Goal: Navigation & Orientation: Find specific page/section

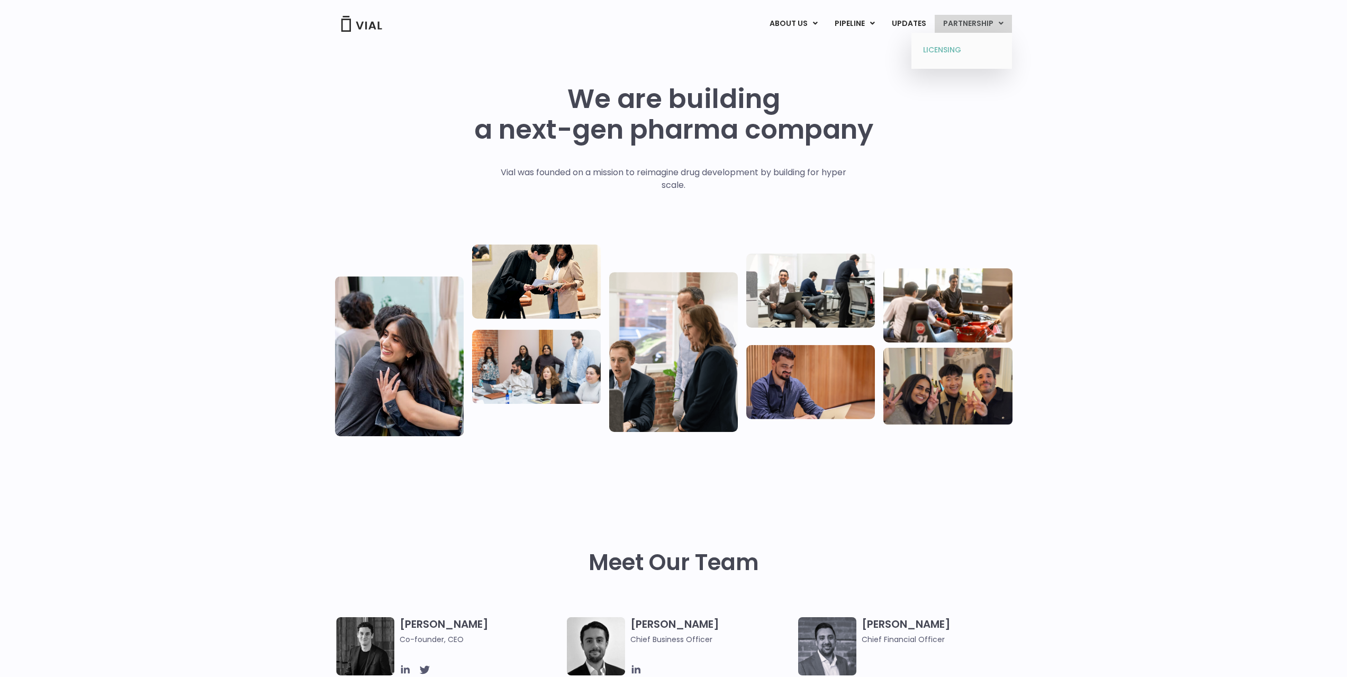
click at [979, 46] on link "LICENSING" at bounding box center [961, 50] width 93 height 17
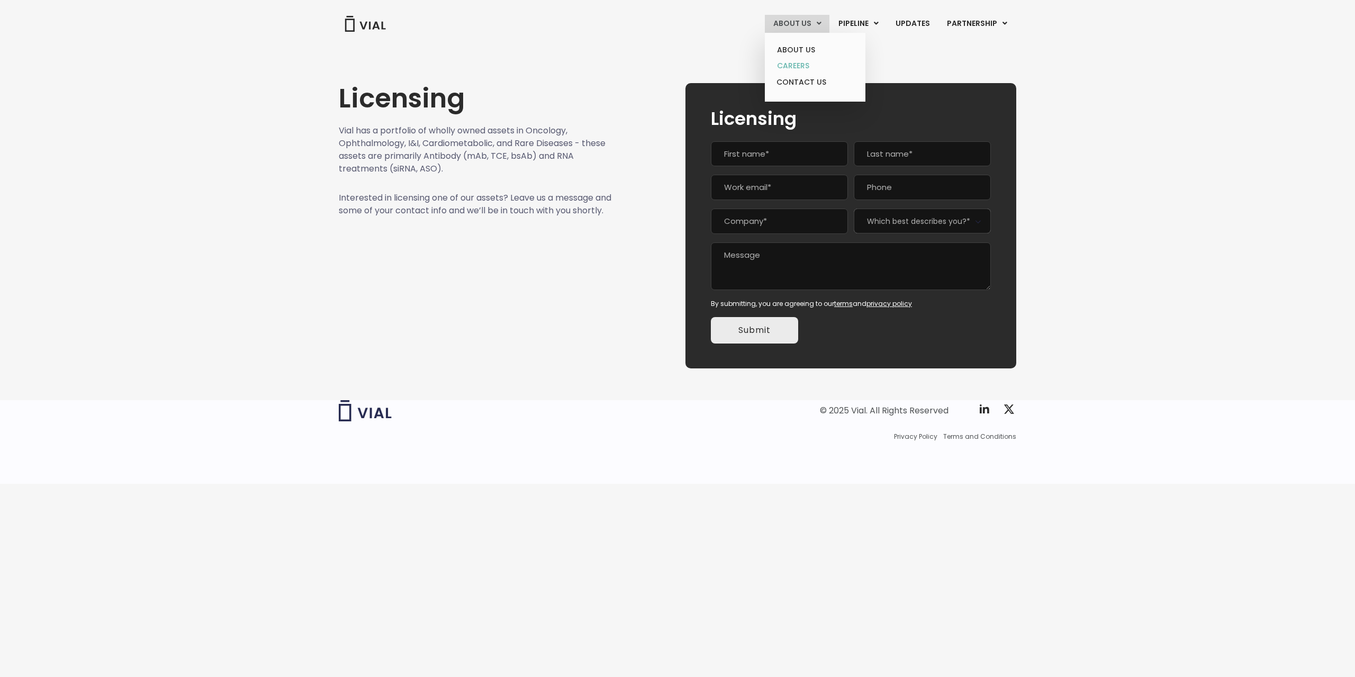
click at [801, 62] on link "CAREERS" at bounding box center [814, 66] width 93 height 16
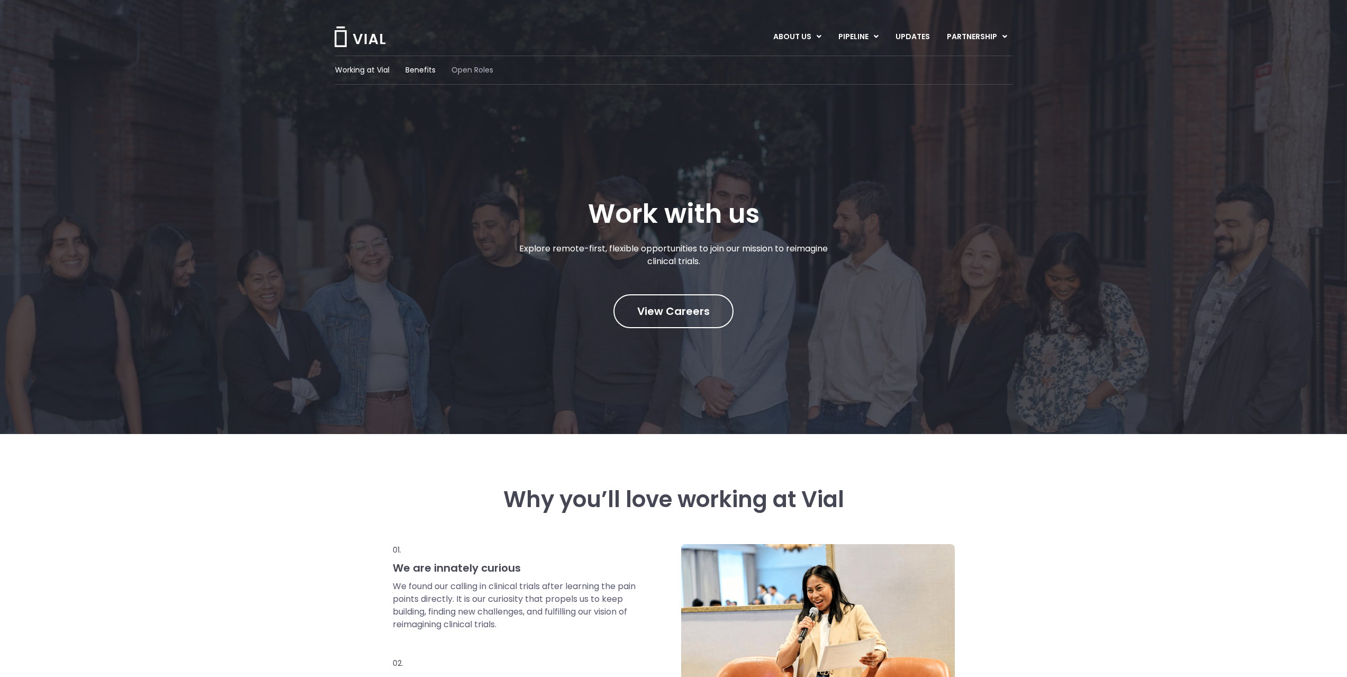
click at [465, 75] on span "Open Roles" at bounding box center [472, 70] width 42 height 11
click at [798, 60] on link "ABOUT US" at bounding box center [806, 63] width 77 height 16
